Goal: Book appointment/travel/reservation

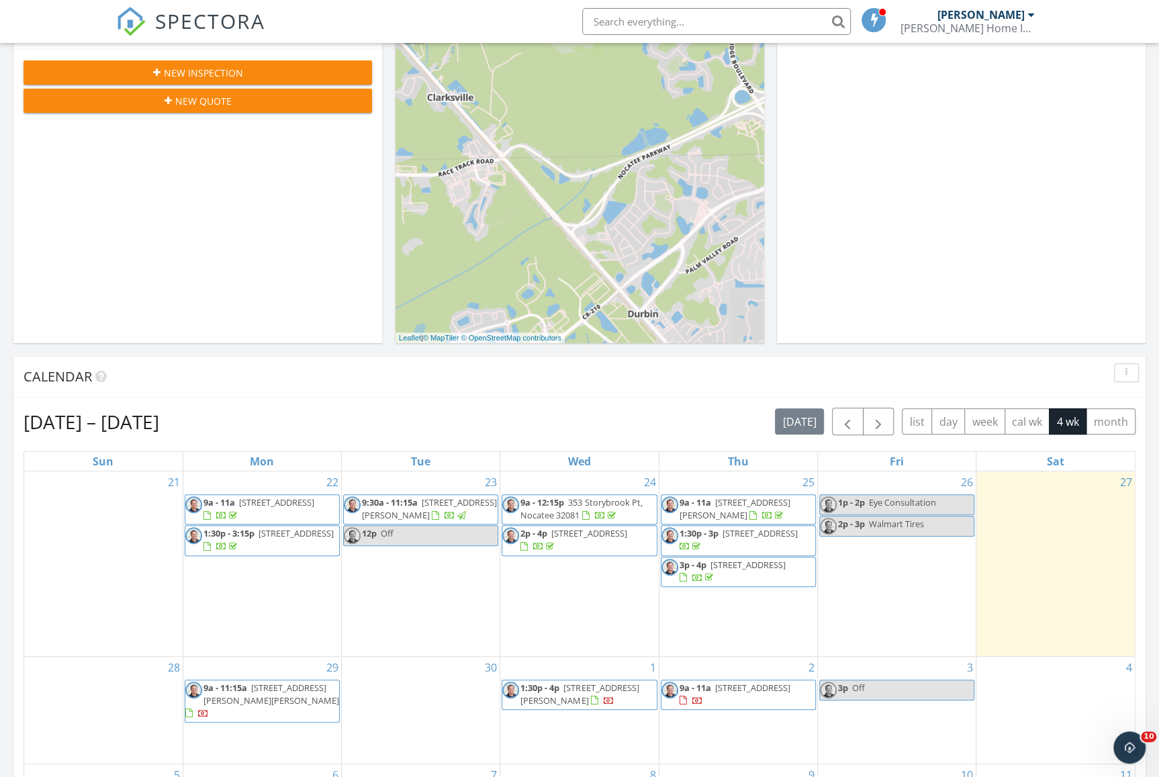
scroll to position [403, 0]
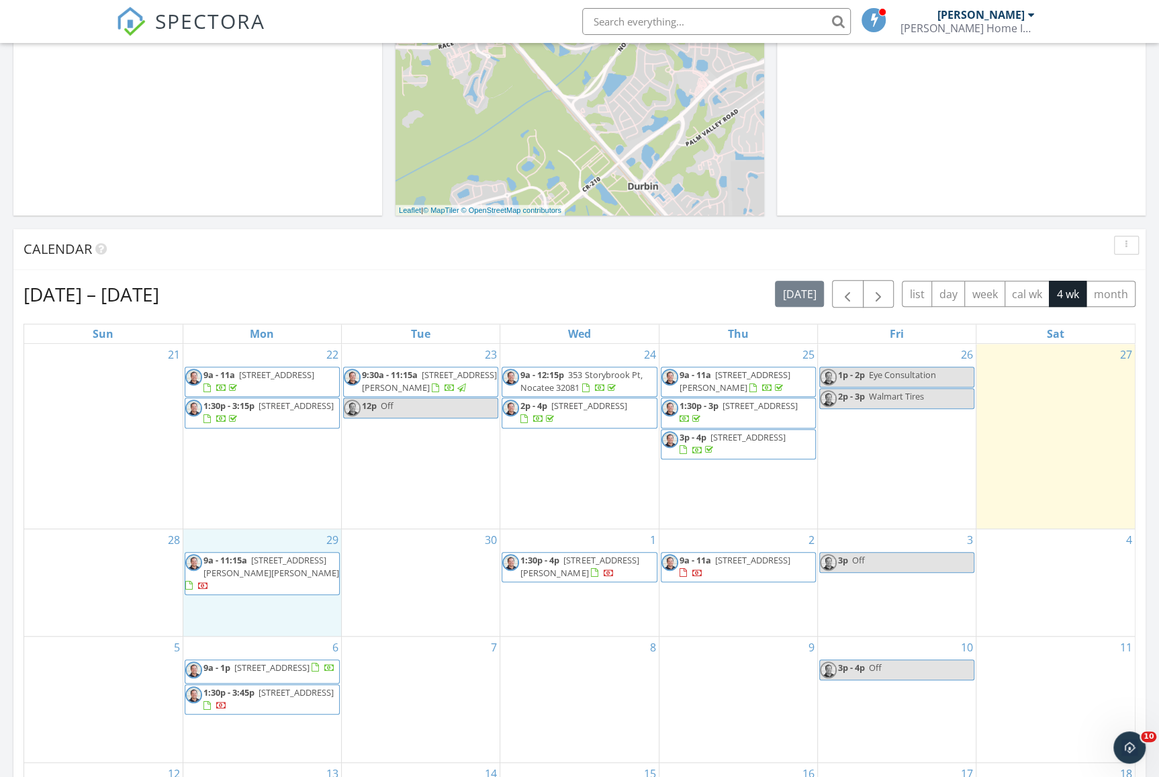
click at [253, 612] on div "29 9a - 11:15a [STREET_ADDRESS][PERSON_NAME][PERSON_NAME]" at bounding box center [262, 582] width 158 height 107
click at [266, 577] on link "Event" at bounding box center [260, 576] width 69 height 21
select select "8"
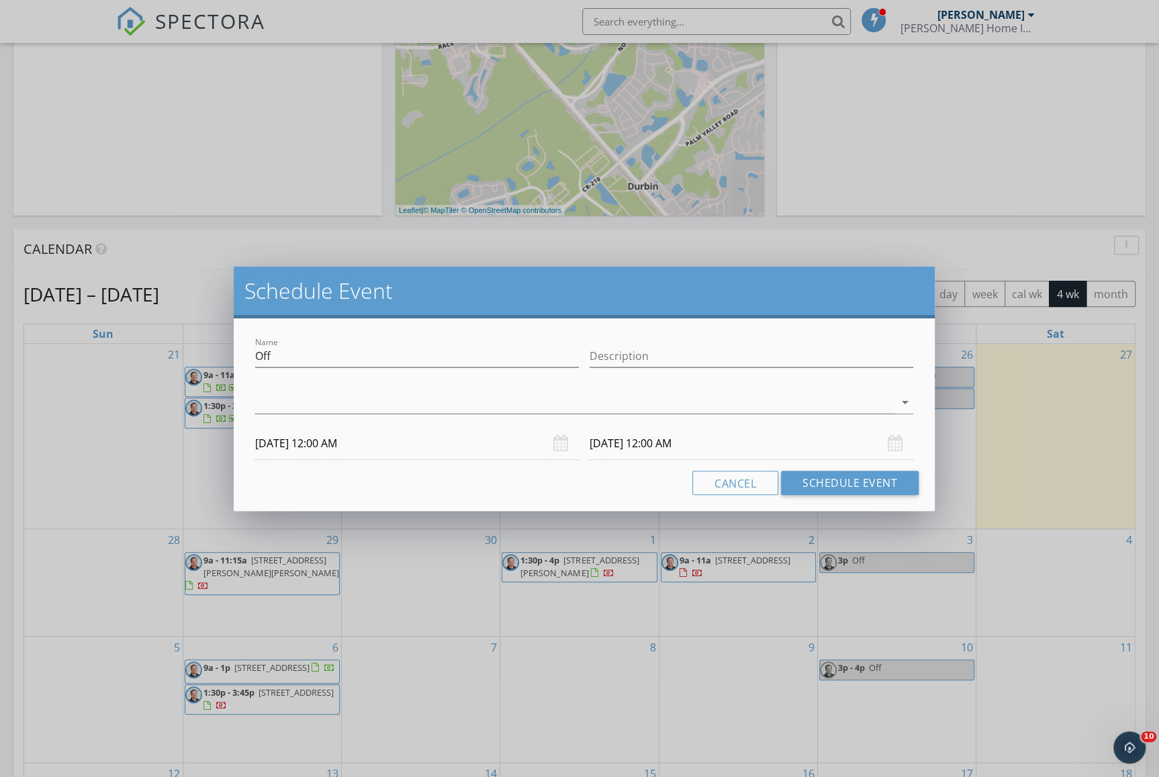
click at [386, 447] on input "[DATE] 12:00 AM" at bounding box center [417, 443] width 324 height 33
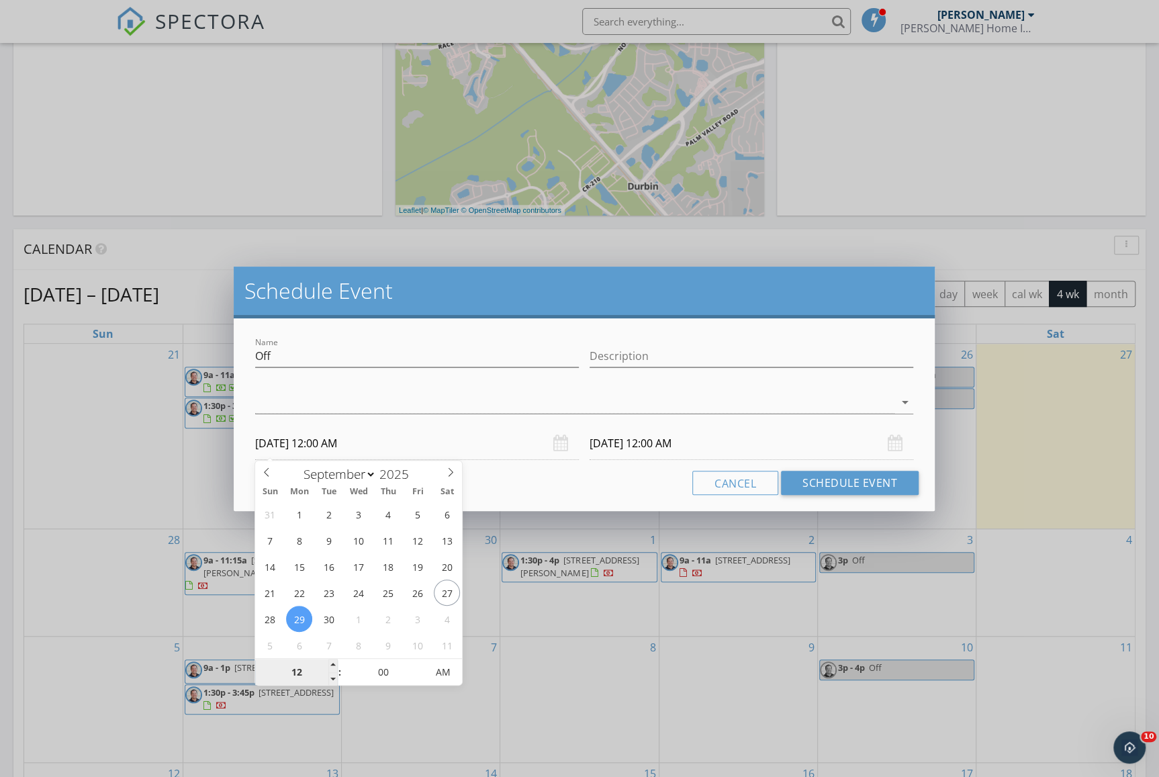
click at [297, 672] on input "12" at bounding box center [296, 672] width 83 height 27
type input "01"
type input "[DATE] 1:00 PM"
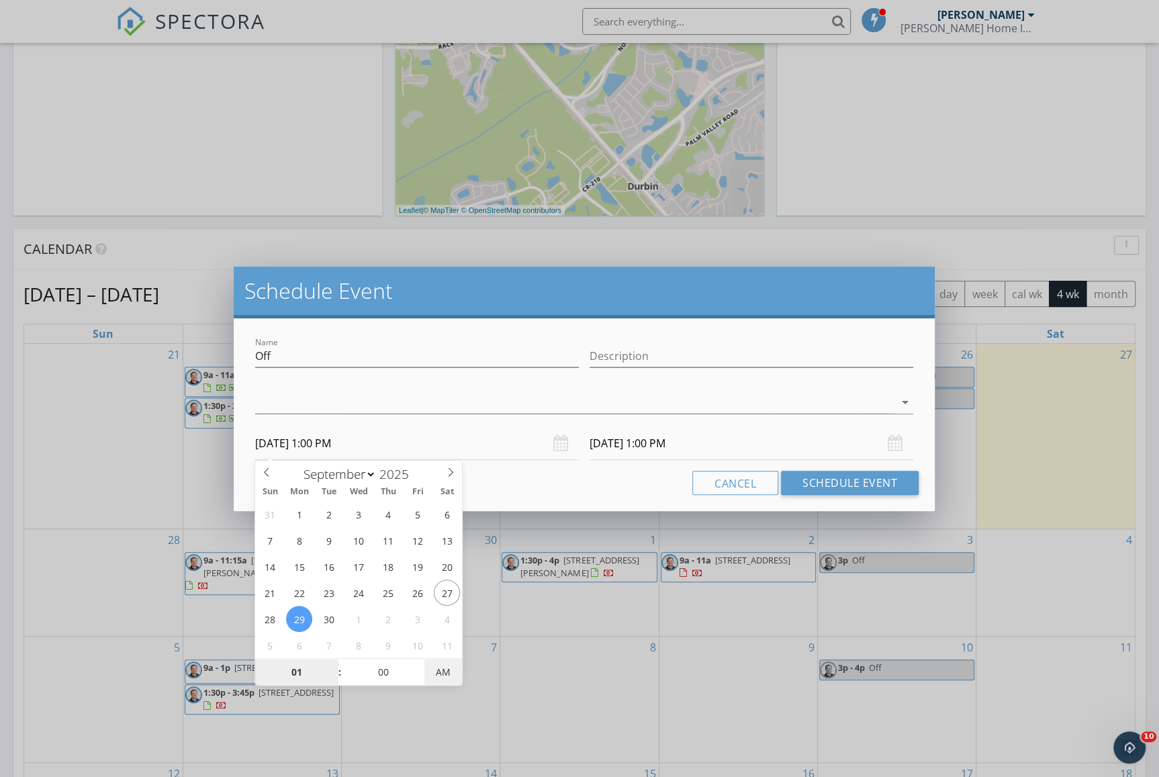
click at [443, 674] on span "AM" at bounding box center [442, 672] width 37 height 27
type input "01"
click at [701, 447] on input "[DATE] 1:00 PM" at bounding box center [751, 443] width 324 height 33
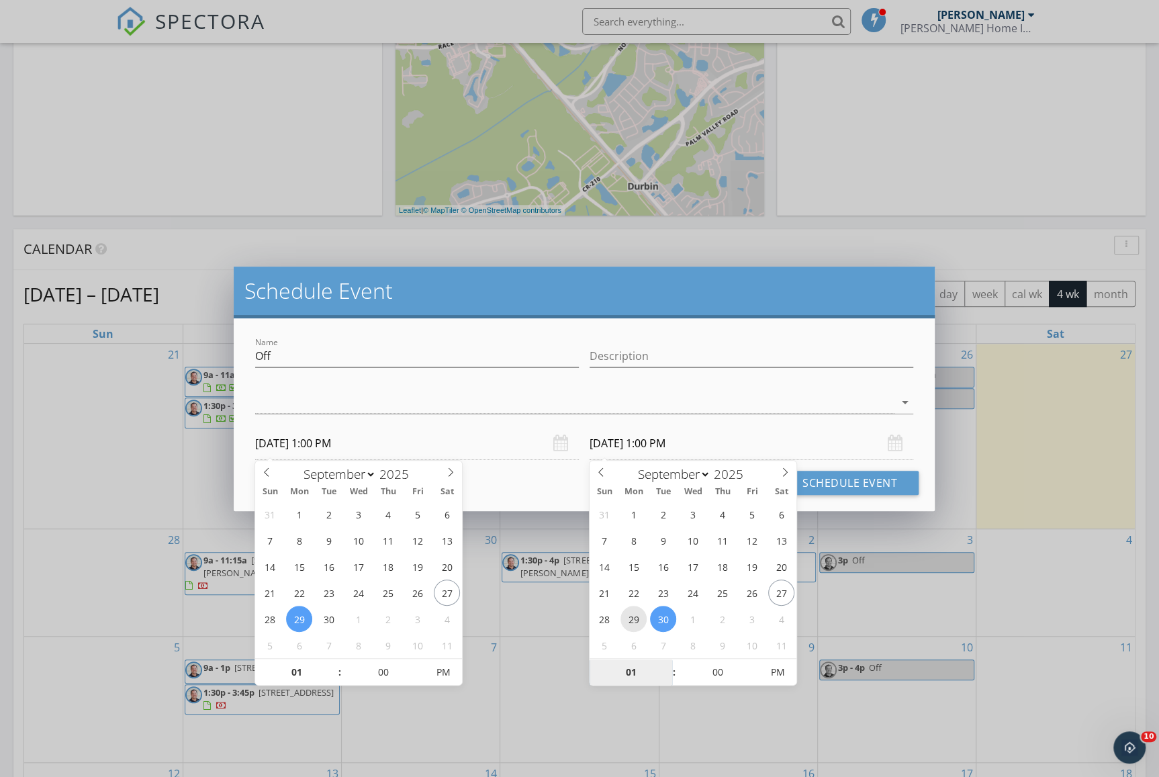
type input "[DATE] 1:00 PM"
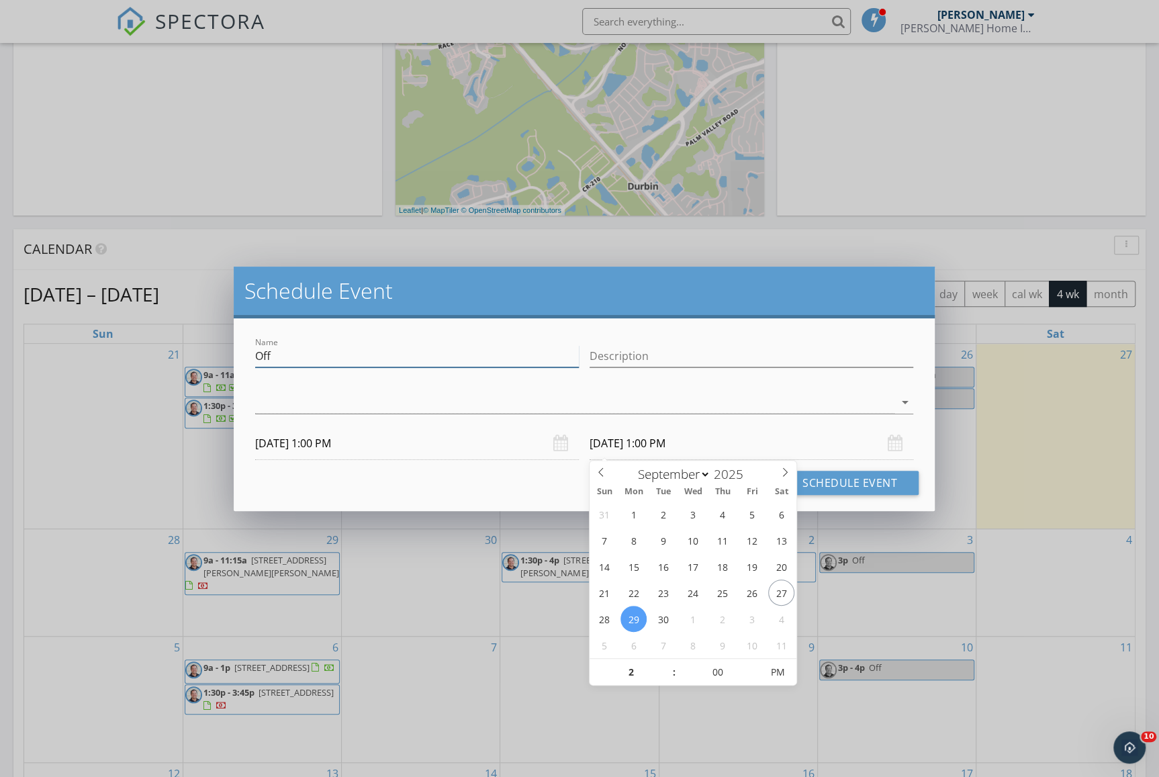
type input "02"
type input "[DATE] 2:00 PM"
click at [323, 350] on input "Off" at bounding box center [417, 356] width 324 height 22
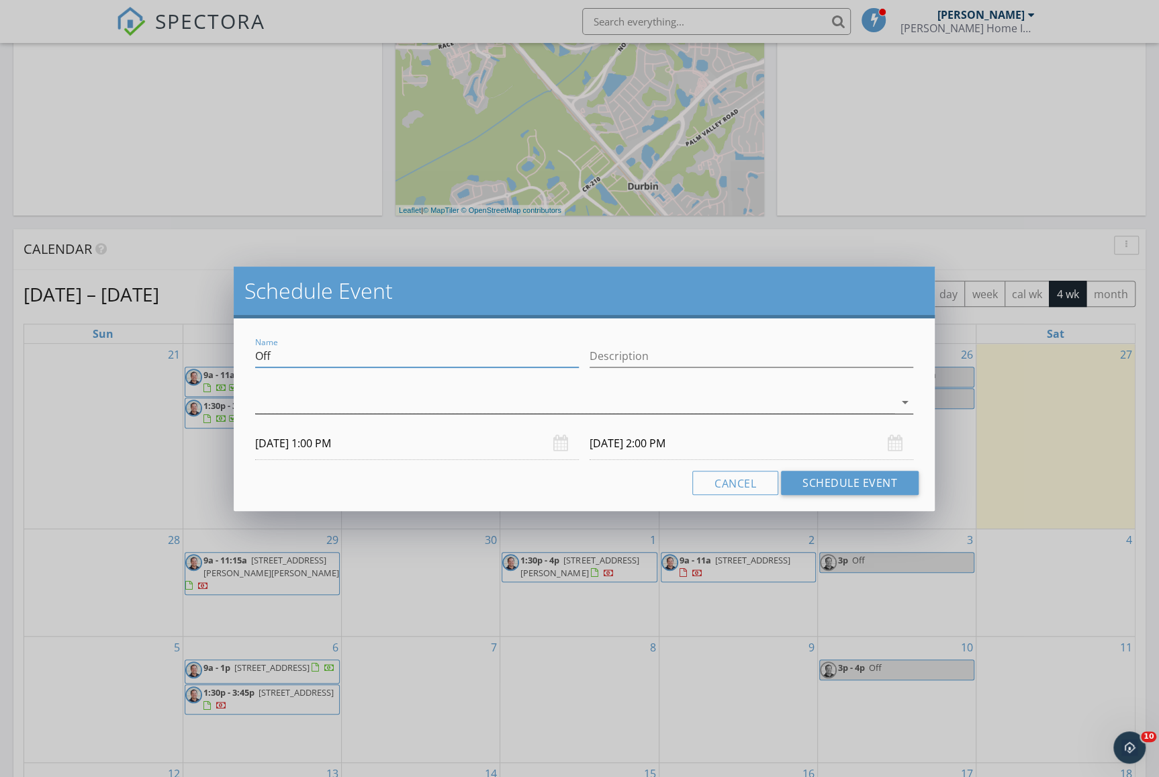
click at [318, 399] on div at bounding box center [574, 402] width 639 height 22
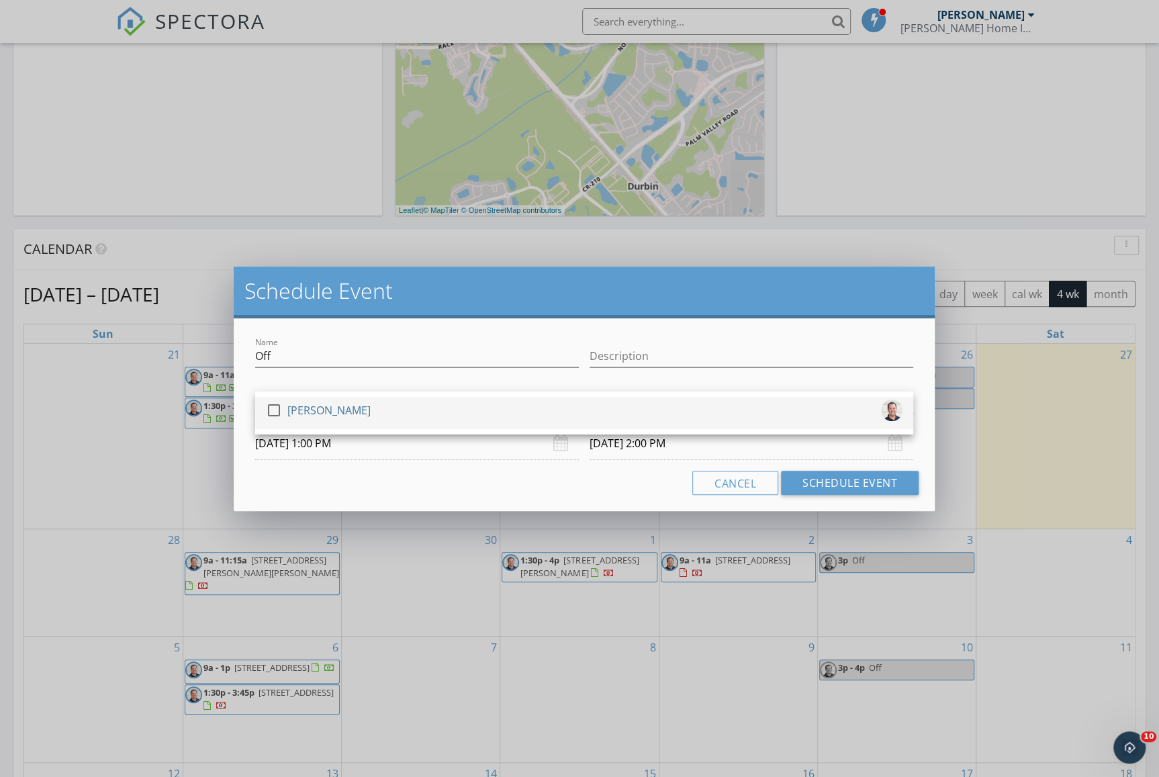
click at [301, 416] on div "[PERSON_NAME]" at bounding box center [328, 409] width 83 height 21
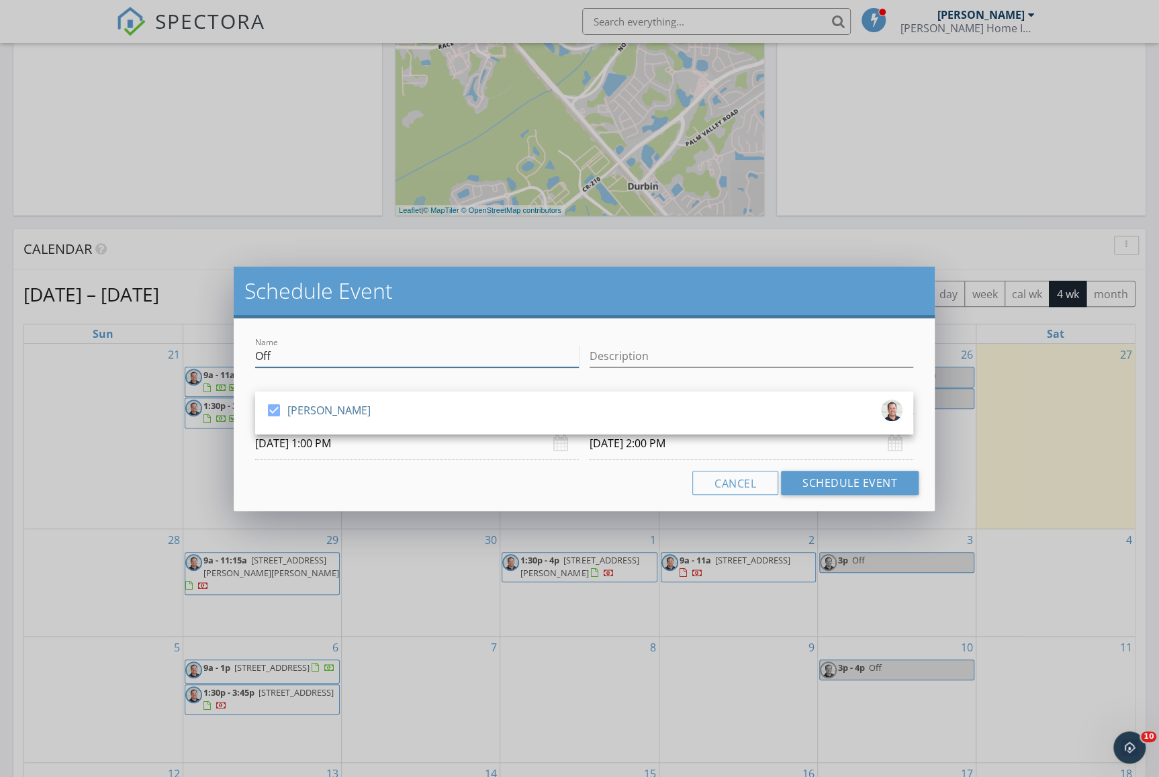
click at [323, 358] on input "Off" at bounding box center [417, 356] width 324 height 22
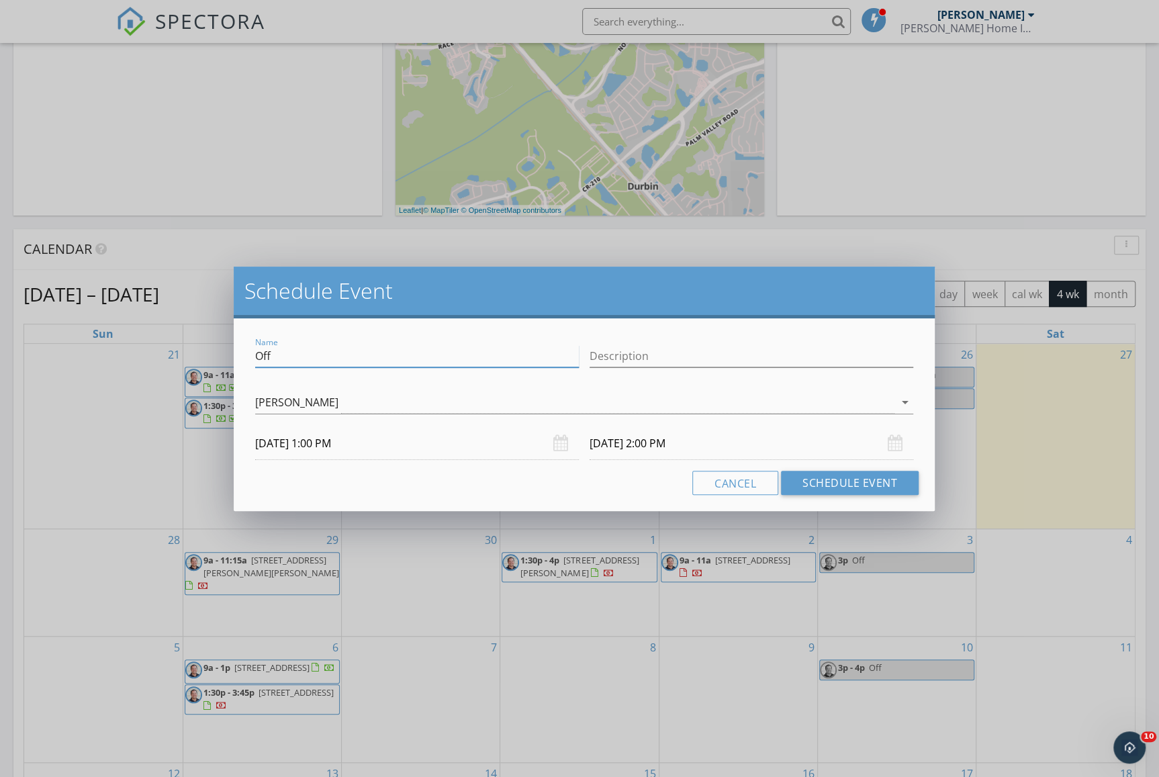
click at [323, 358] on input "Off" at bounding box center [417, 356] width 324 height 22
paste input "113 [PERSON_NAME][GEOGRAPHIC_DATA]"
click at [369, 354] on input "113 [PERSON_NAME][GEOGRAPHIC_DATA]" at bounding box center [417, 356] width 324 height 22
paste input "[PERSON_NAME]"
type input "113 [PERSON_NAME] Hollow - [PERSON_NAME]"
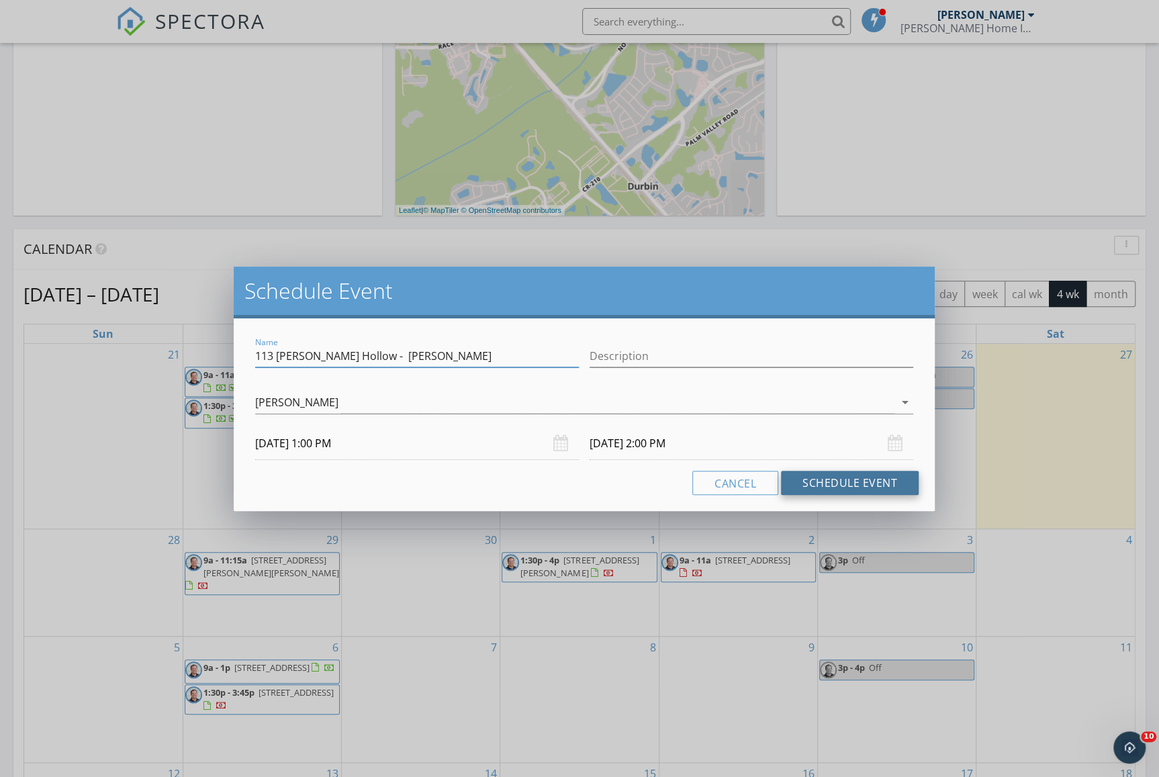
click at [880, 482] on button "Schedule Event" at bounding box center [850, 483] width 138 height 24
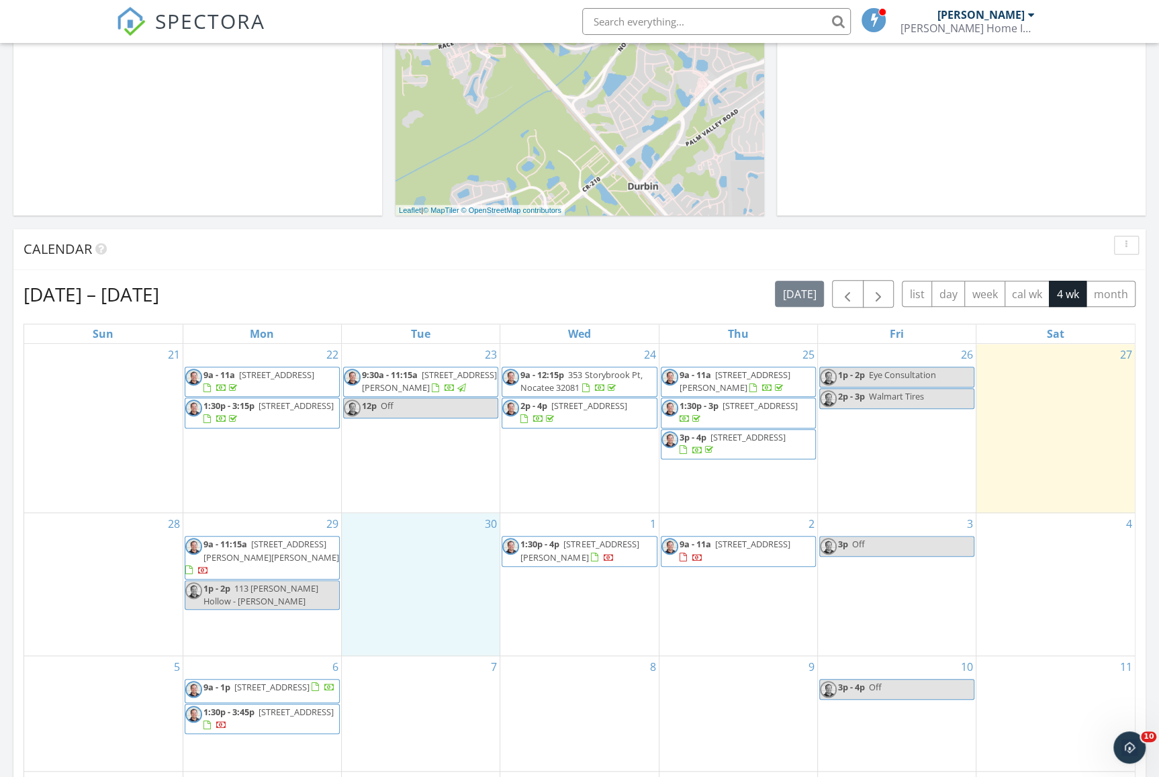
click at [394, 552] on div "30" at bounding box center [421, 584] width 158 height 142
click at [416, 525] on link "Event" at bounding box center [417, 517] width 69 height 21
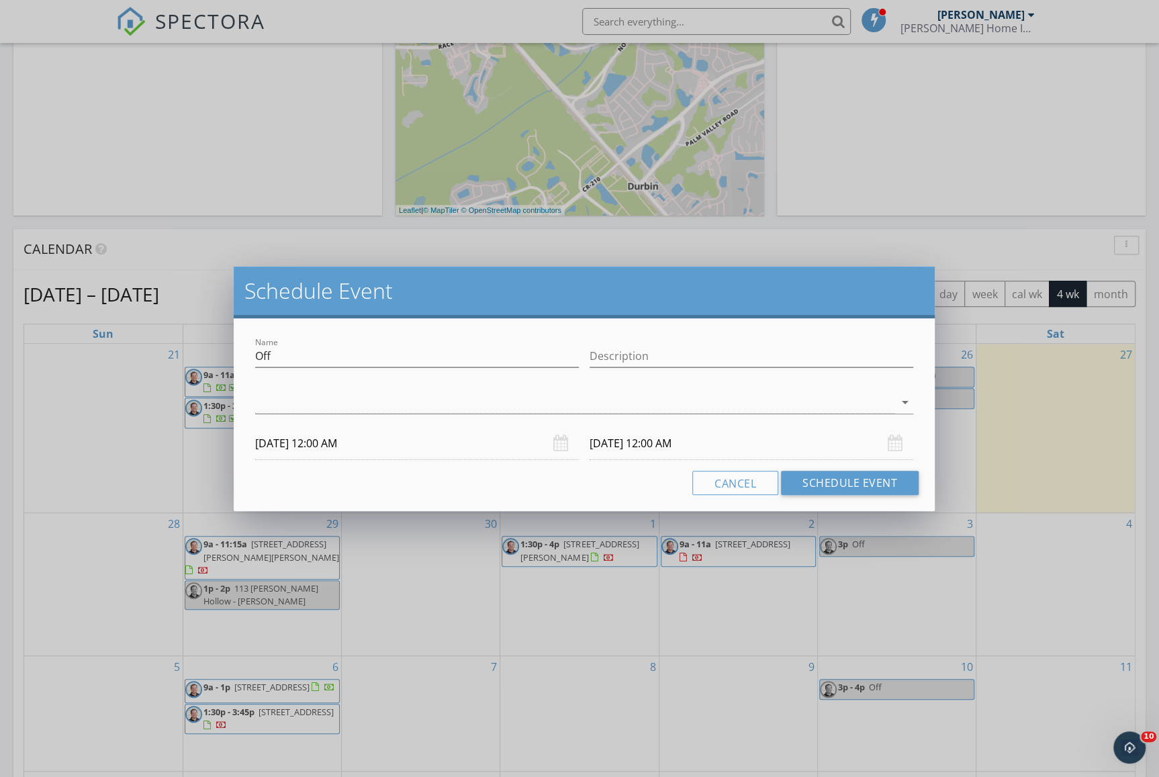
click at [316, 373] on div at bounding box center [417, 377] width 324 height 8
click at [318, 350] on input "Off" at bounding box center [417, 356] width 324 height 22
drag, startPoint x: 306, startPoint y: 354, endPoint x: 217, endPoint y: 348, distance: 89.4
click at [230, 350] on div "Schedule Event Name Off Description arrow_drop_down [DATE] 12:00 AM [DATE] 12:0…" at bounding box center [579, 388] width 1159 height 777
click at [403, 397] on div at bounding box center [574, 402] width 639 height 22
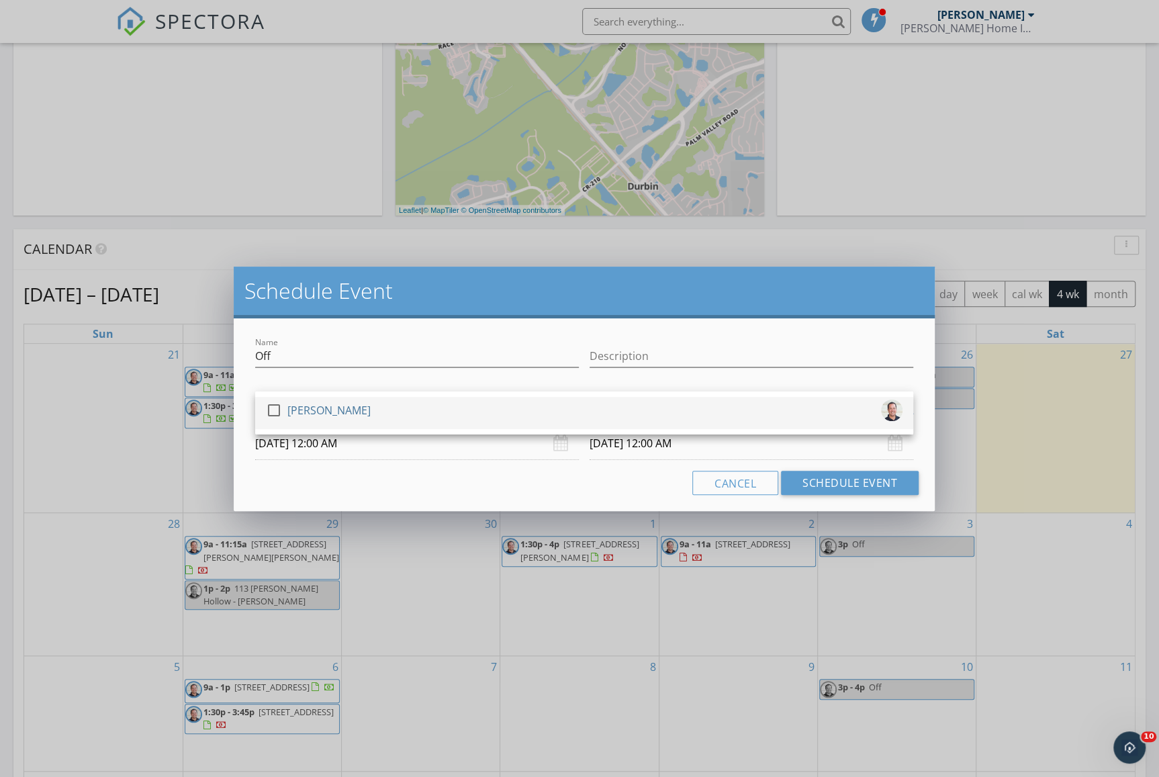
click at [307, 406] on div "[PERSON_NAME]" at bounding box center [328, 409] width 83 height 21
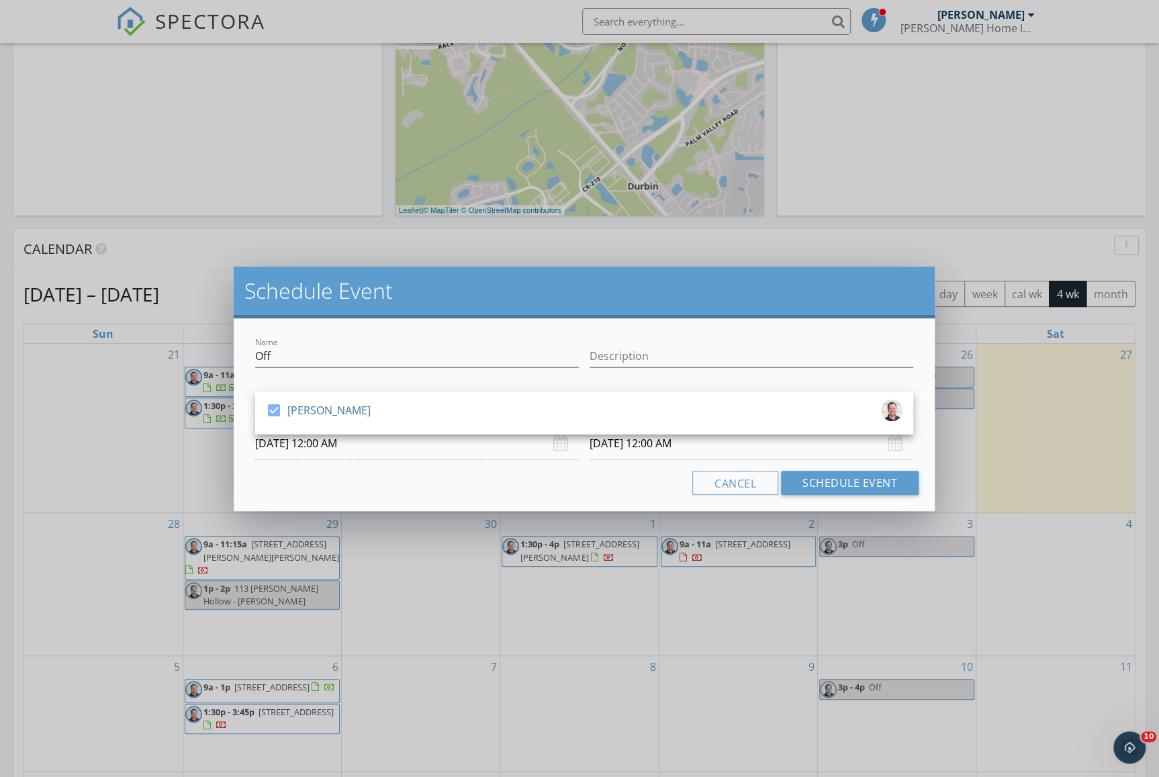
click at [402, 458] on body "SPECTORA [PERSON_NAME] [PERSON_NAME] Home Inspections, P.L.L.C. Role: Inspector…" at bounding box center [579, 562] width 1159 height 1930
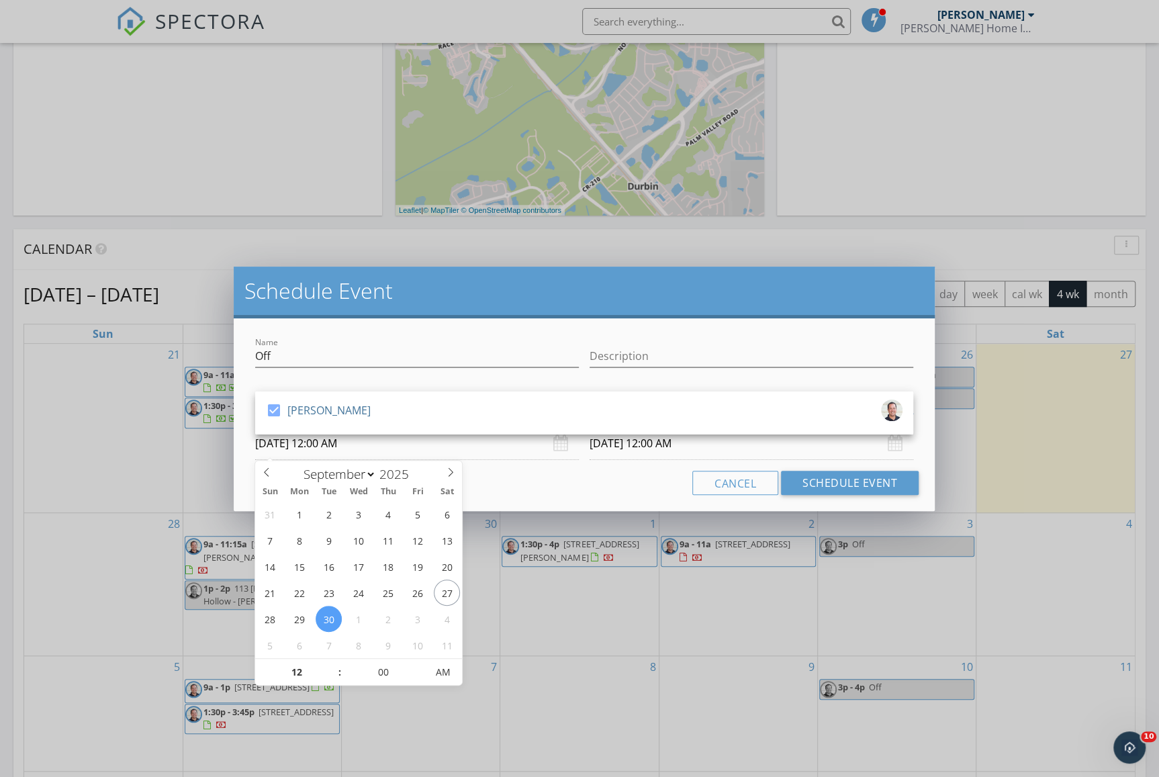
click at [395, 449] on input "[DATE] 12:00 AM" at bounding box center [417, 443] width 324 height 33
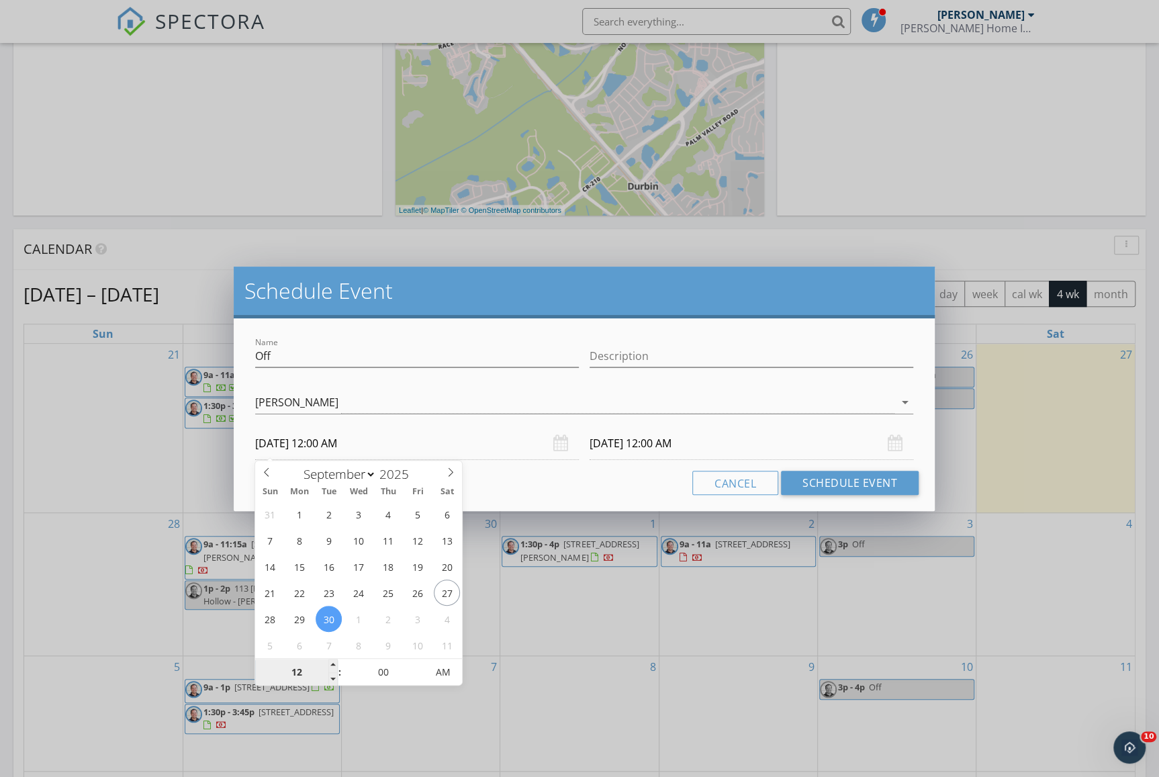
click at [298, 671] on input "12" at bounding box center [296, 672] width 83 height 27
type input "09"
type input "[DATE] 9:00 AM"
click at [680, 445] on input "[DATE] 12:00 AM" at bounding box center [751, 443] width 324 height 33
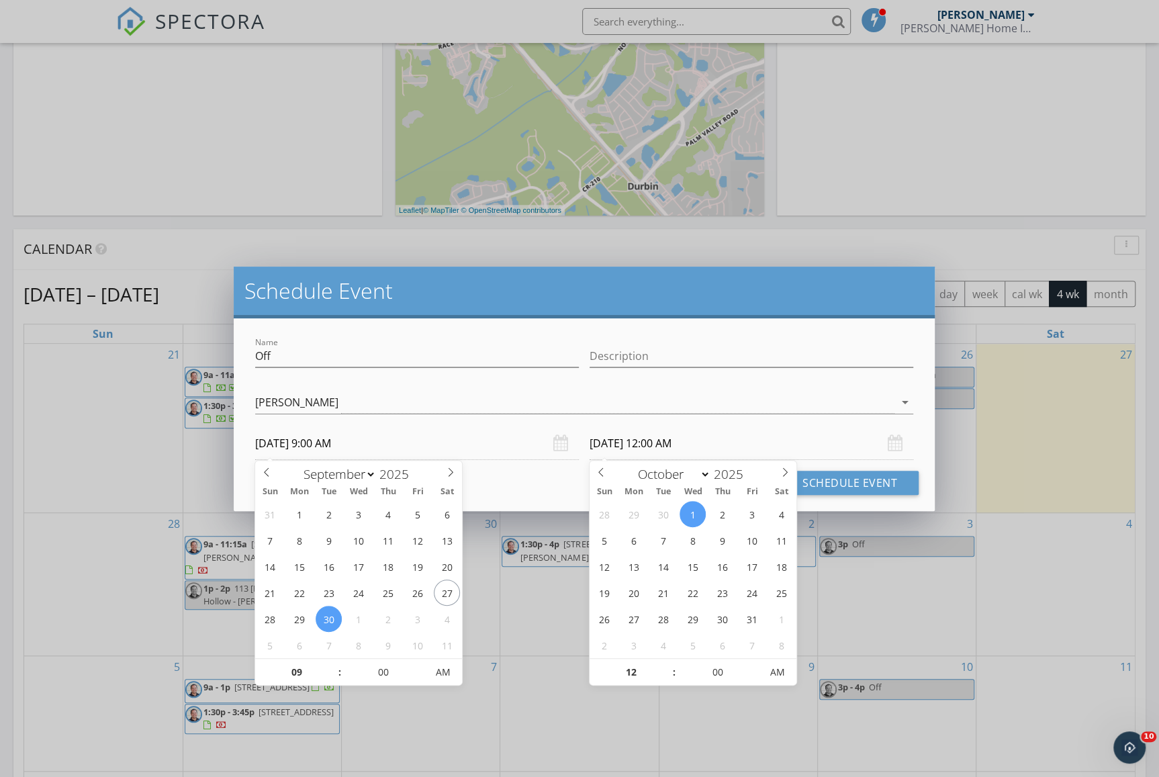
type input "09"
type input "[DATE] 9:00 AM"
select select "8"
type input "[DATE] 9:00 AM"
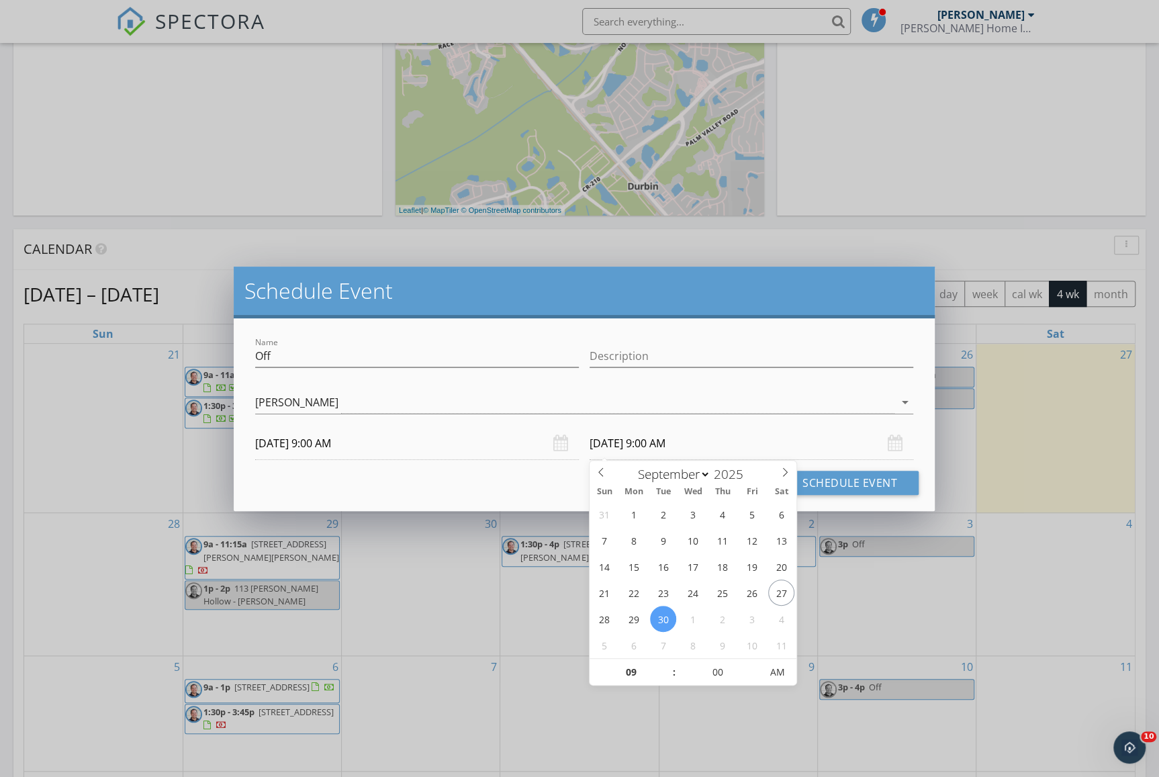
click at [432, 449] on input "[DATE] 9:00 AM" at bounding box center [417, 443] width 324 height 33
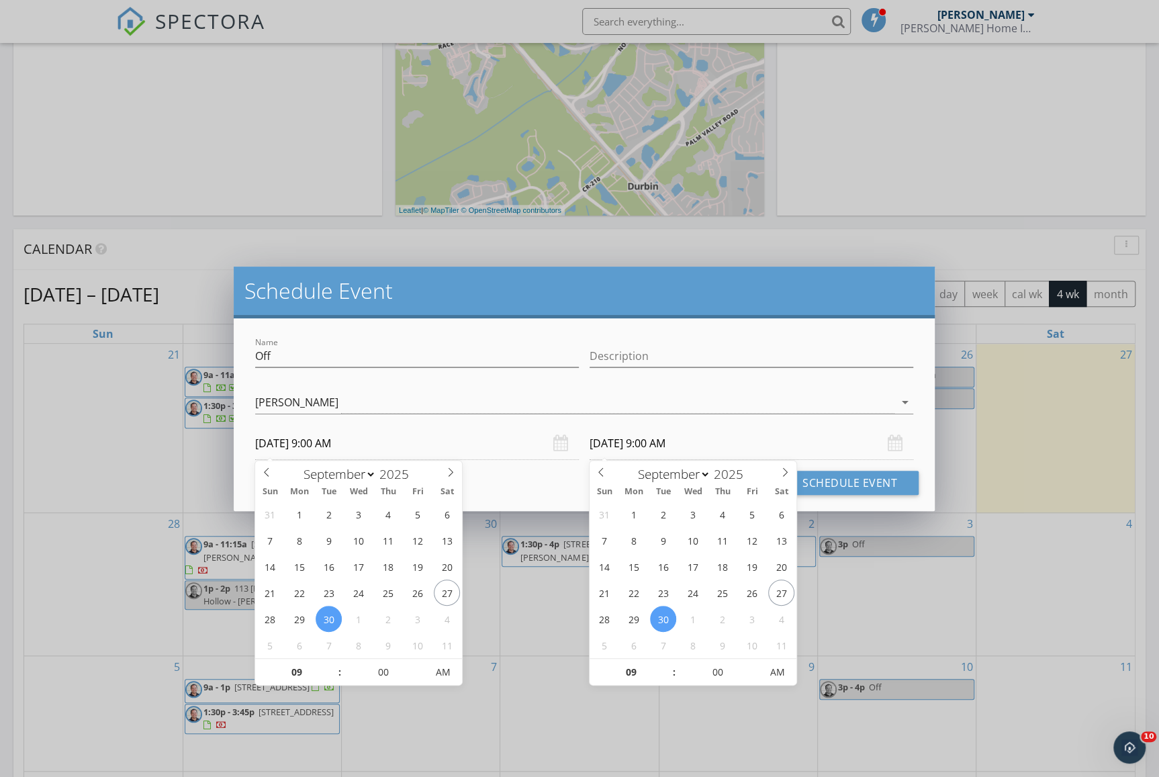
click at [699, 440] on input "[DATE] 9:00 AM" at bounding box center [751, 443] width 324 height 33
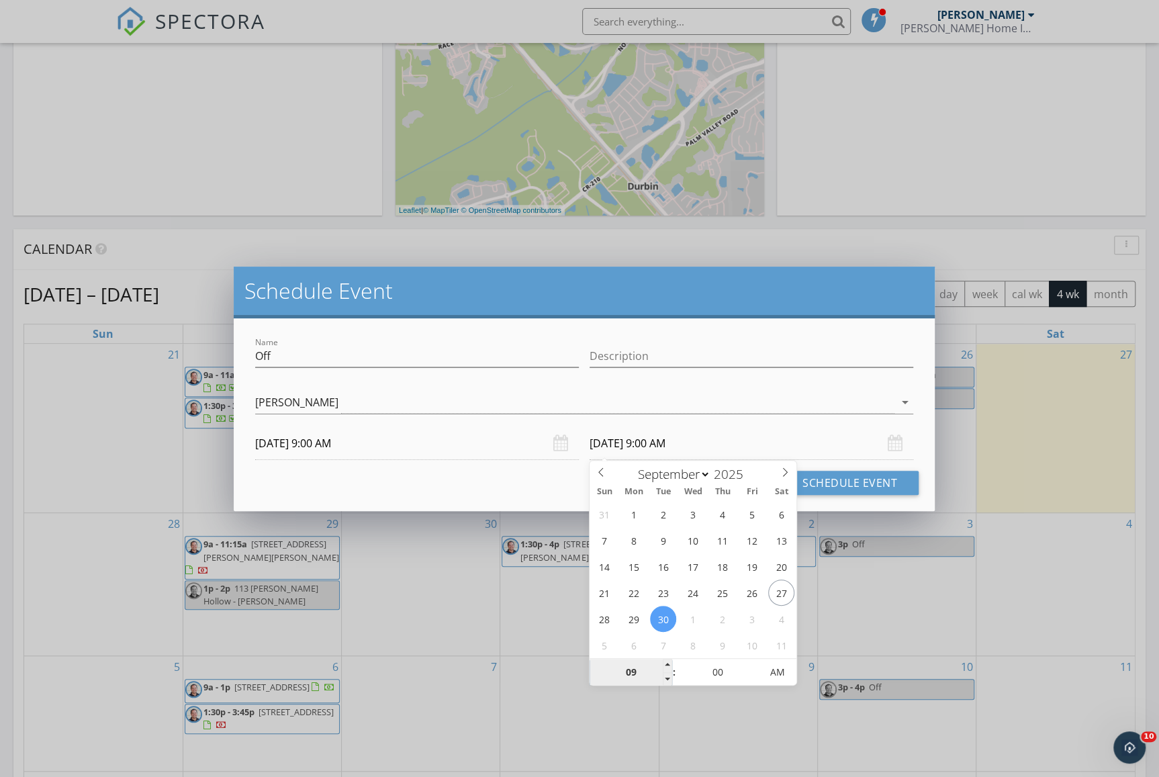
click at [646, 679] on input "09" at bounding box center [630, 672] width 83 height 27
type input "02"
type input "[DATE] 2:00 PM"
click at [777, 668] on span "AM" at bounding box center [777, 672] width 37 height 27
type input "02"
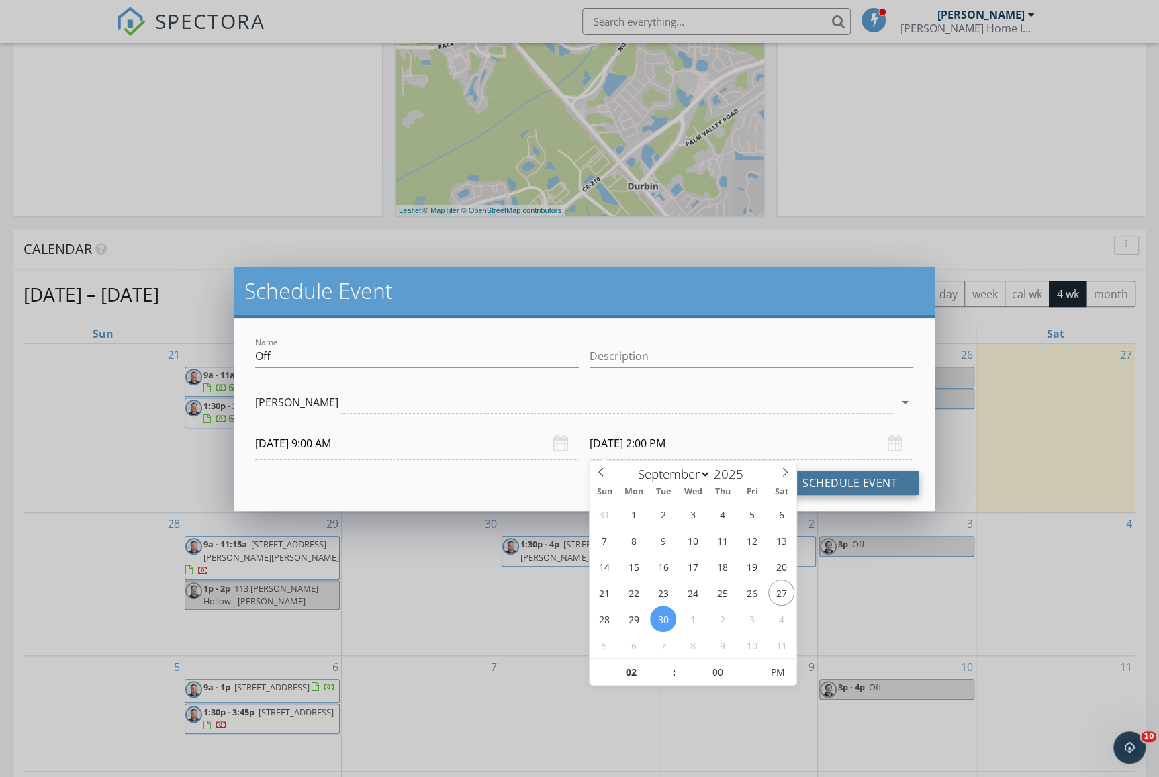
click at [863, 490] on button "Schedule Event" at bounding box center [850, 483] width 138 height 24
